Goal: Task Accomplishment & Management: Manage account settings

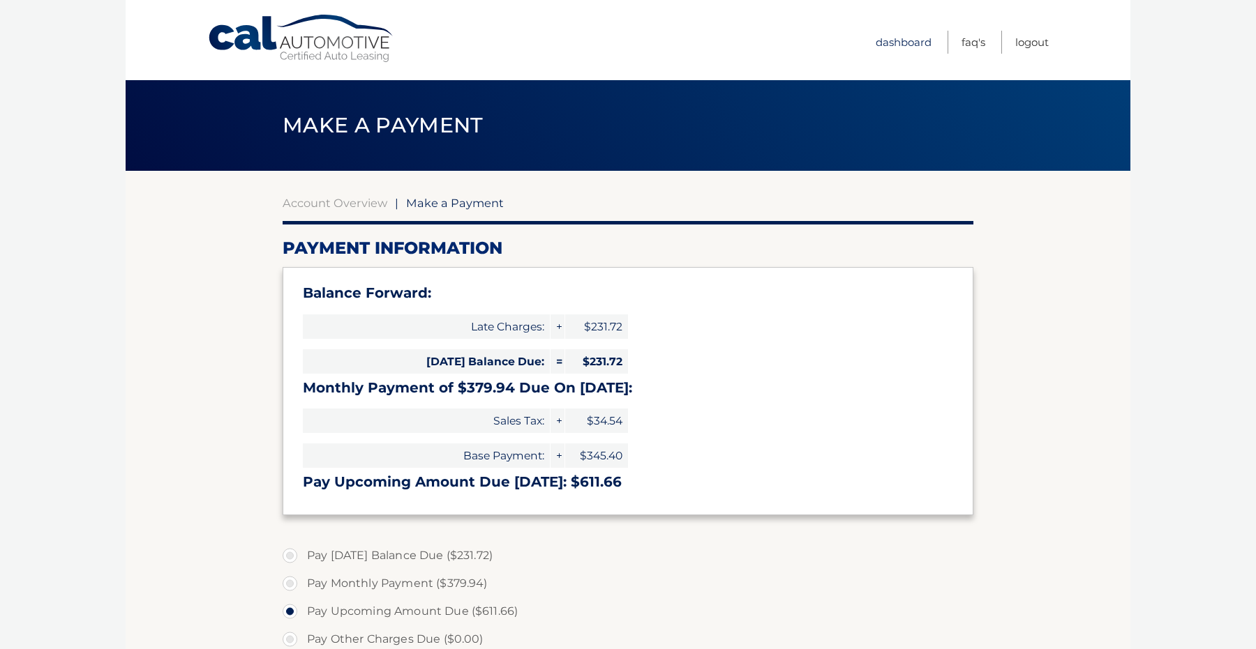
click at [904, 44] on link "Dashboard" at bounding box center [903, 42] width 56 height 23
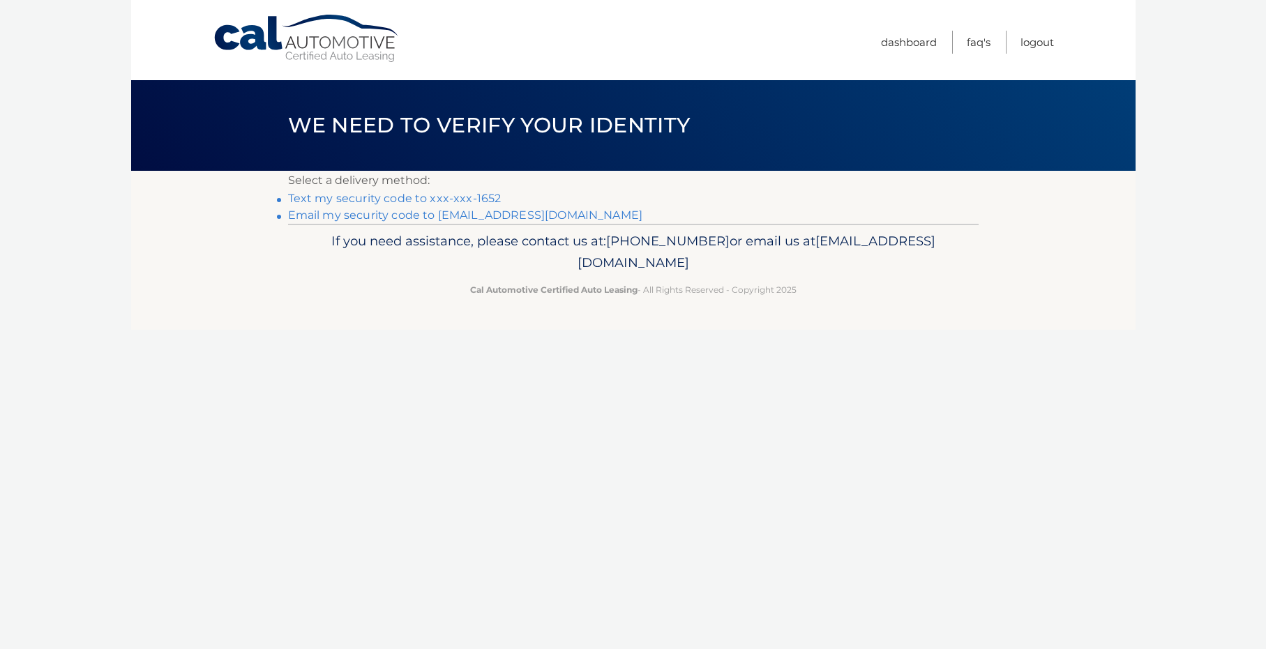
click at [329, 197] on link "Text my security code to xxx-xxx-1652" at bounding box center [394, 198] width 213 height 13
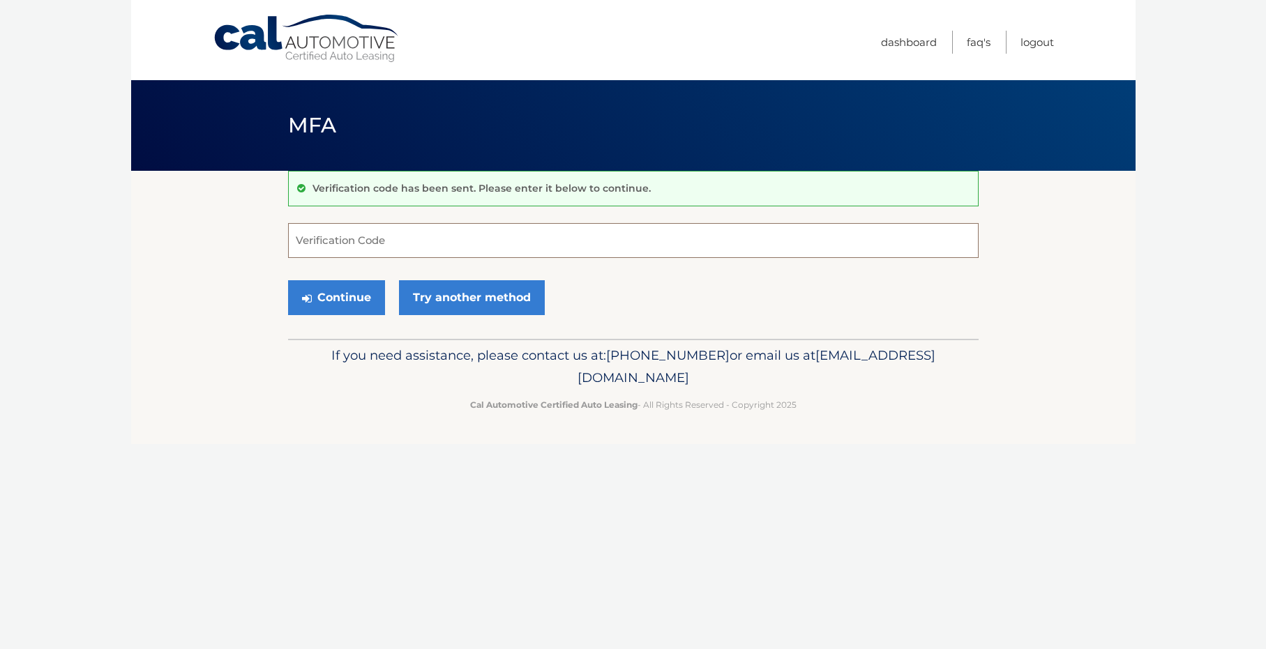
click at [330, 233] on input "Verification Code" at bounding box center [633, 240] width 691 height 35
click at [321, 238] on input "68" at bounding box center [633, 240] width 691 height 35
type input "681218"
click at [318, 291] on button "Continue" at bounding box center [336, 297] width 97 height 35
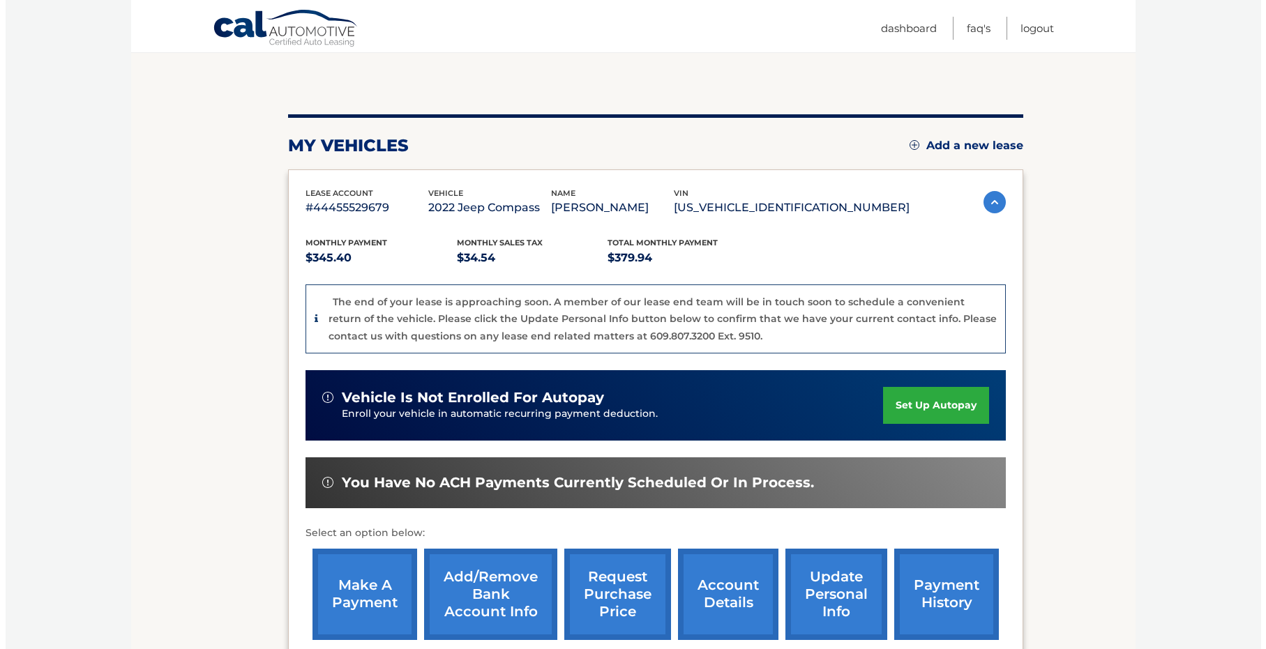
scroll to position [181, 0]
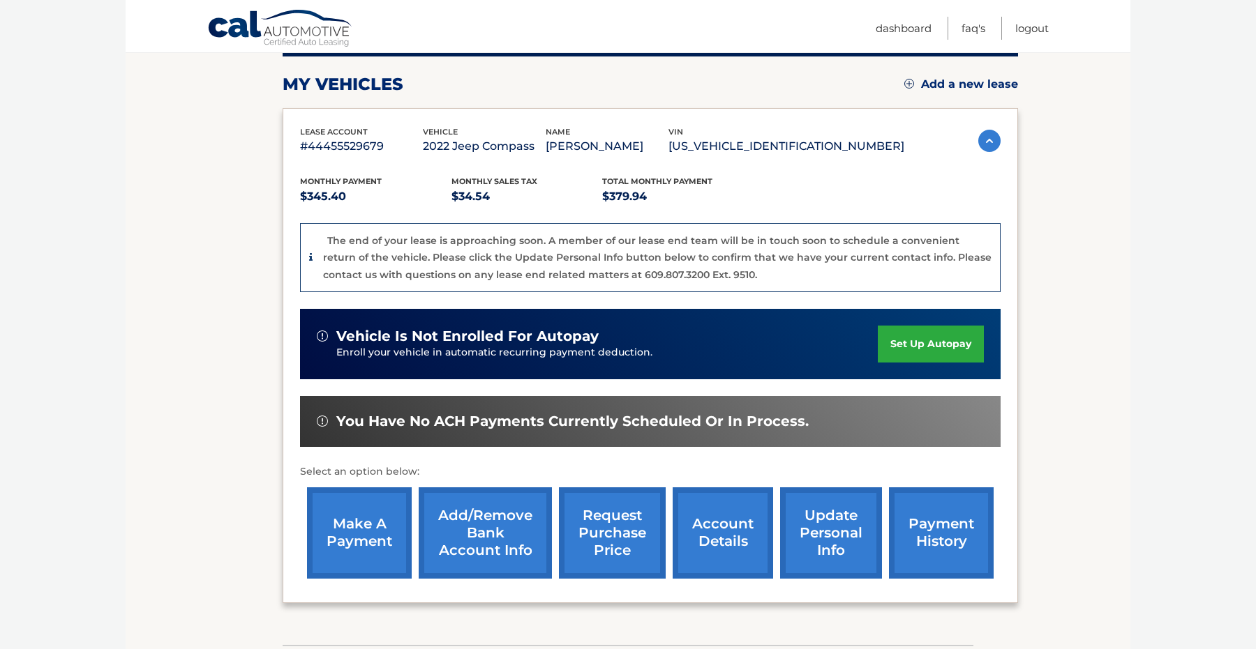
click at [601, 579] on link "request purchase price" at bounding box center [612, 533] width 107 height 91
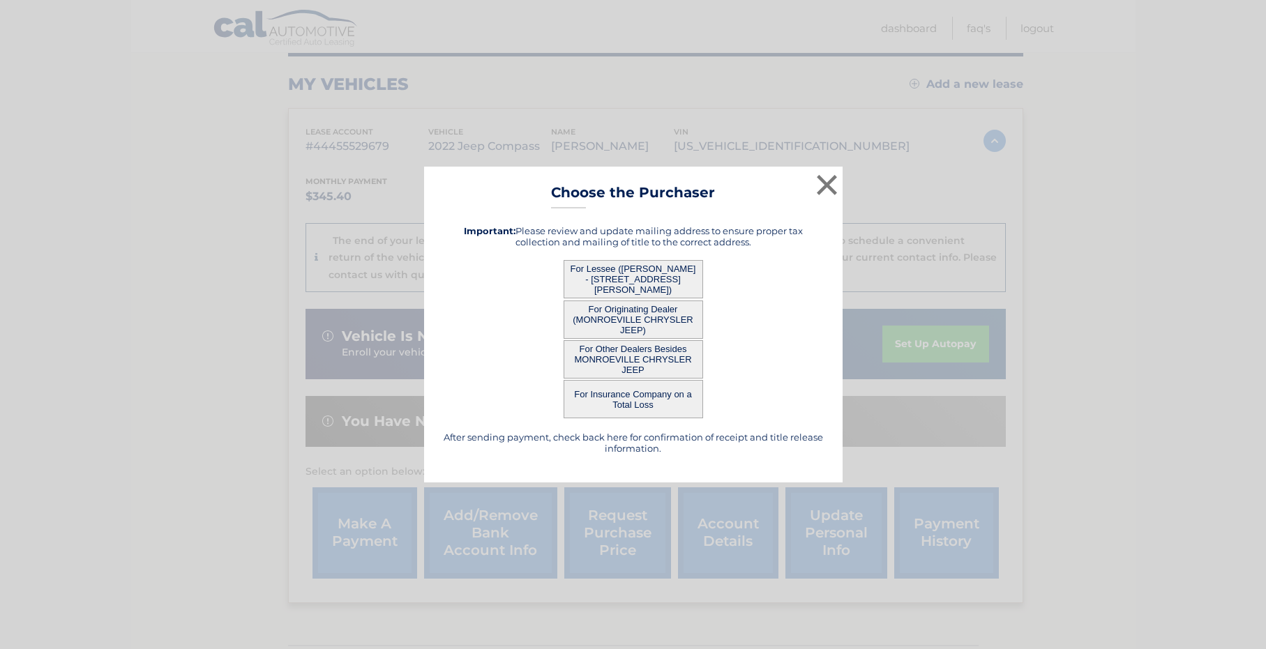
click at [587, 270] on button "For Lessee (SUSAN SCHLANGER-BARRY - 574 Lorraine Rd, , Pittsburgh, PA 15221)" at bounding box center [634, 279] width 140 height 38
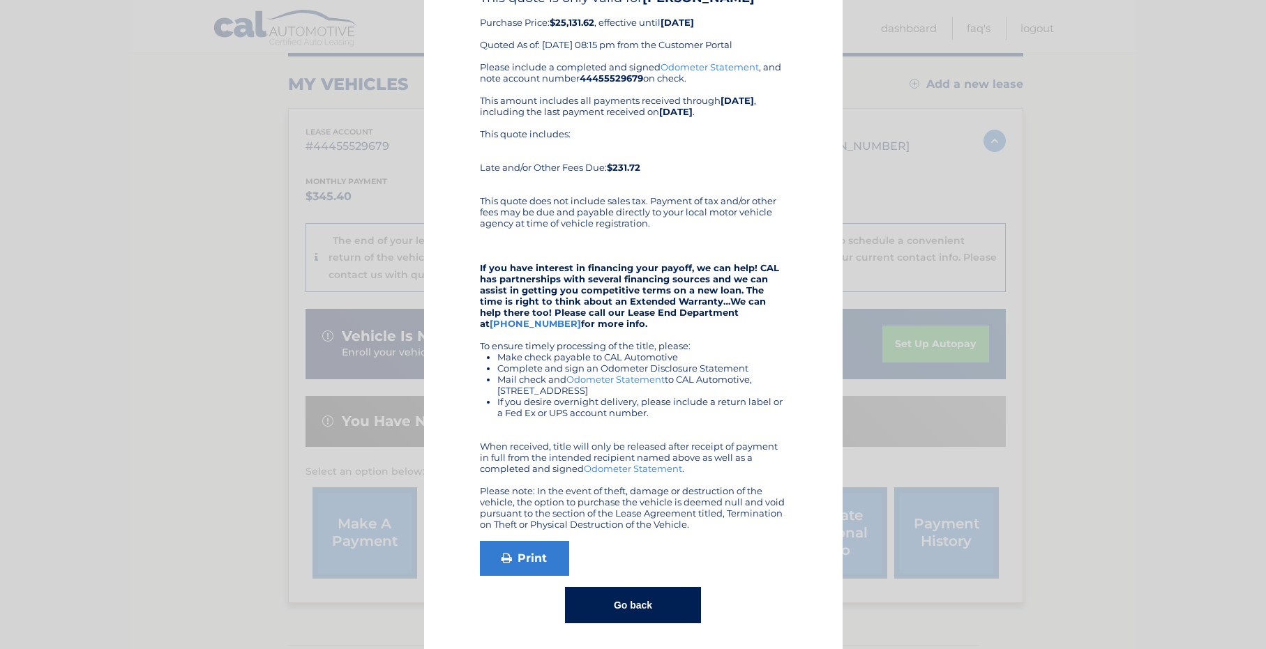
scroll to position [98, 0]
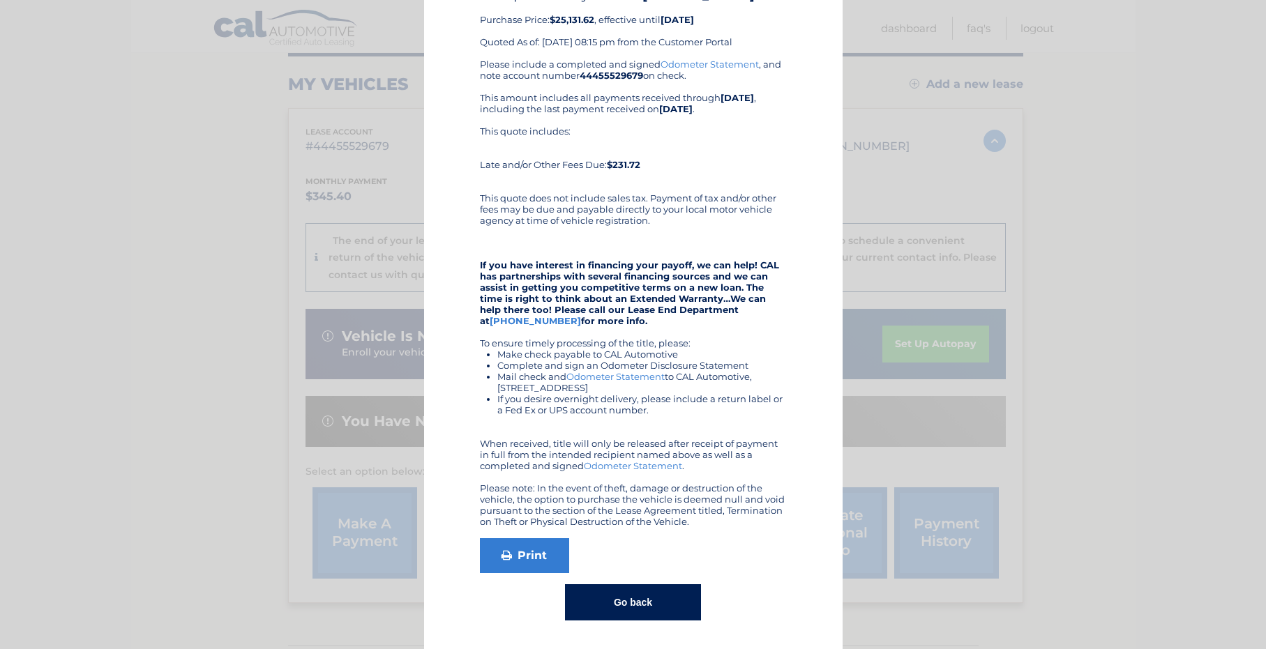
click at [640, 617] on button "Go back" at bounding box center [633, 603] width 136 height 36
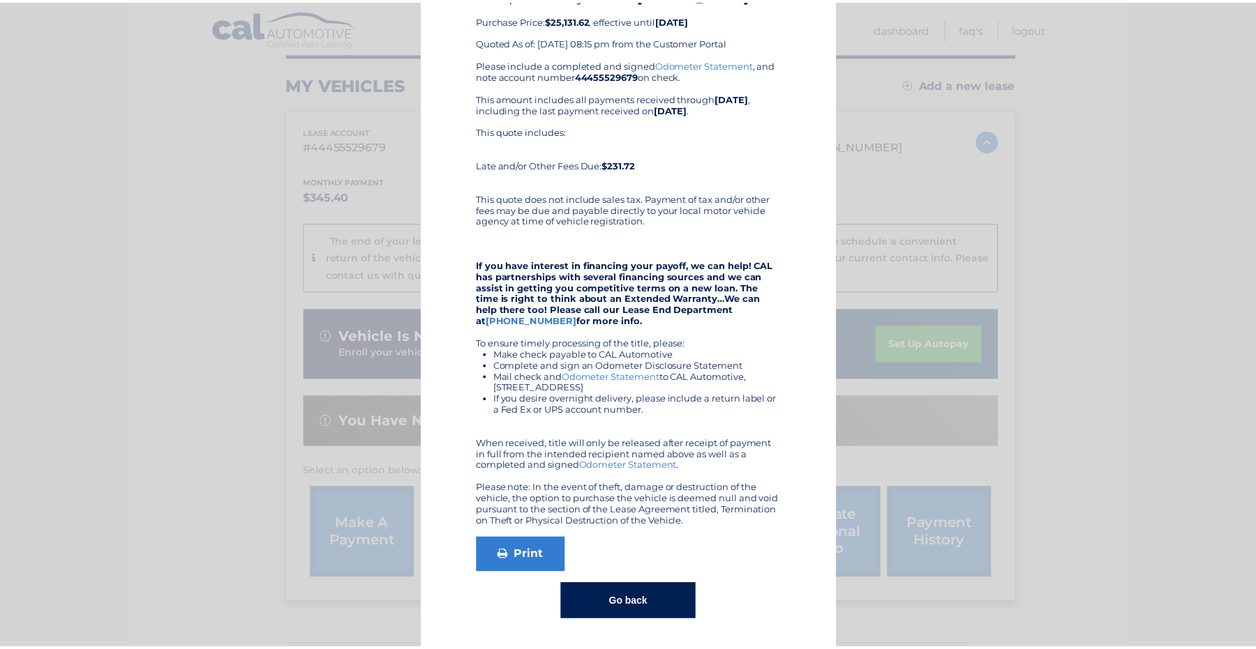
scroll to position [0, 0]
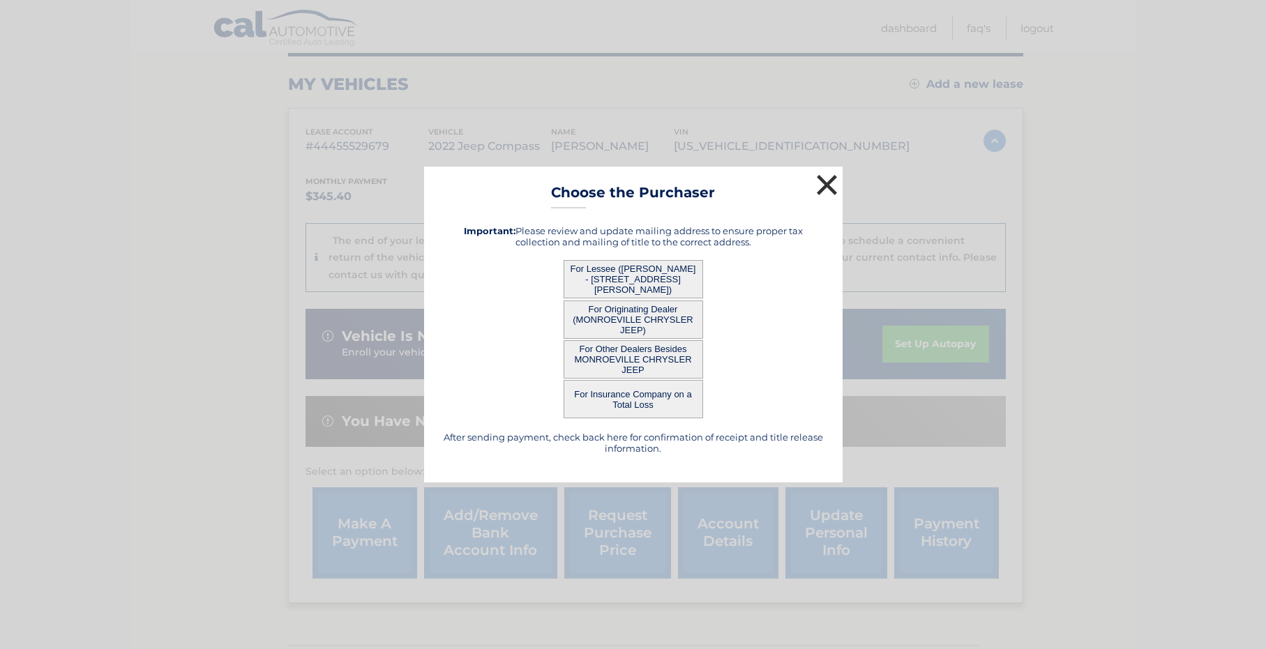
click at [822, 189] on button "×" at bounding box center [827, 185] width 28 height 28
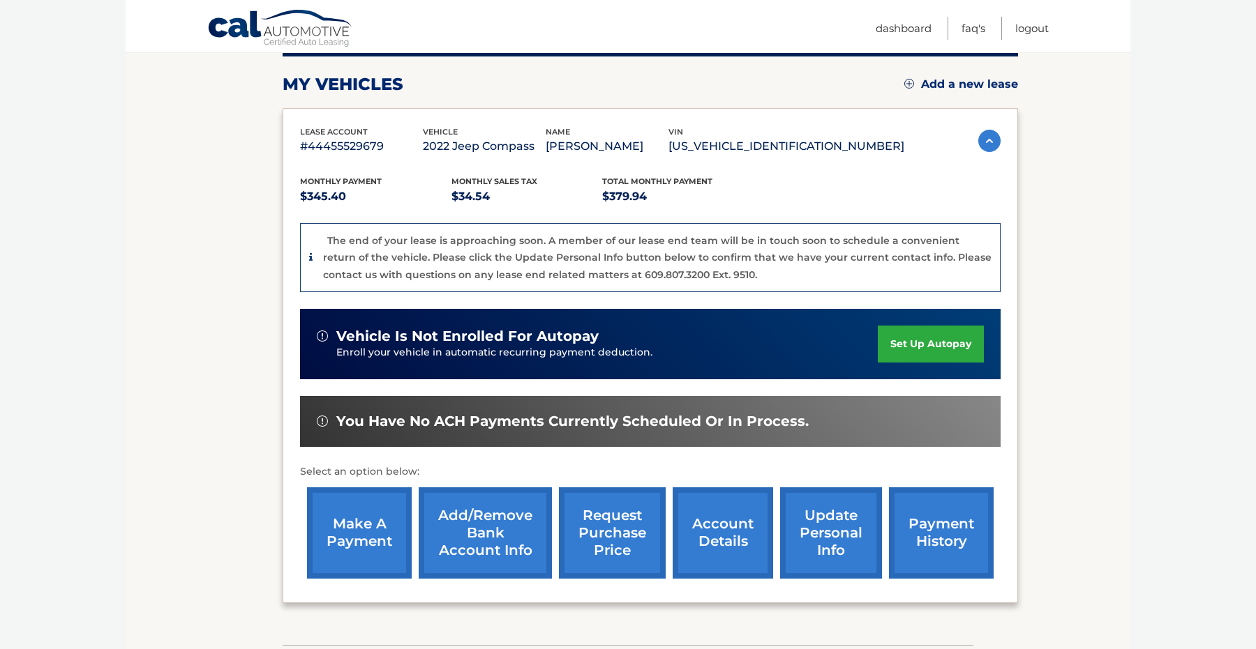
click at [350, 579] on link "make a payment" at bounding box center [359, 533] width 105 height 91
